Goal: Find specific page/section: Find specific page/section

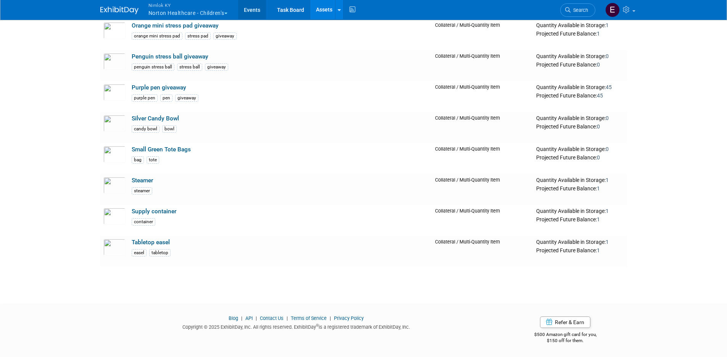
click at [253, 11] on link "Events" at bounding box center [252, 9] width 28 height 19
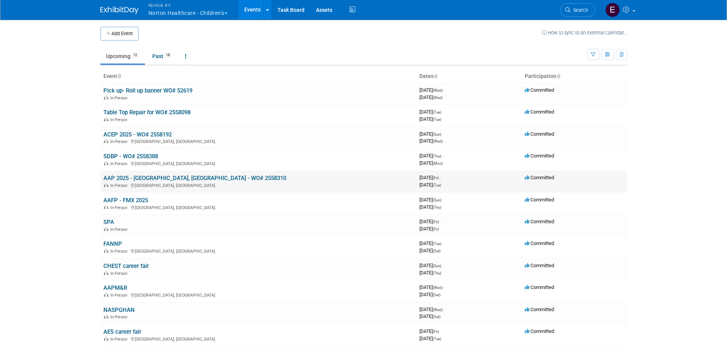
click at [156, 176] on link "AAP 2025 - [GEOGRAPHIC_DATA], [GEOGRAPHIC_DATA] - WO# 2558310" at bounding box center [194, 177] width 183 height 7
